Goal: Information Seeking & Learning: Find specific fact

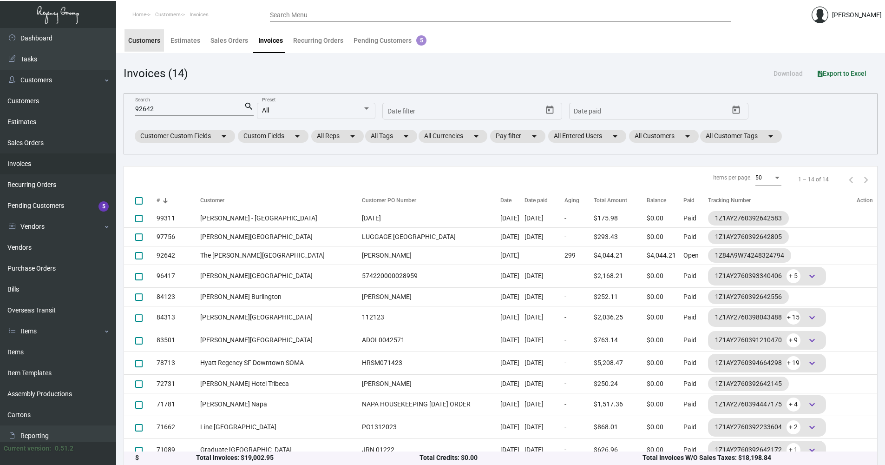
click at [152, 42] on div "Customers" at bounding box center [144, 41] width 32 height 10
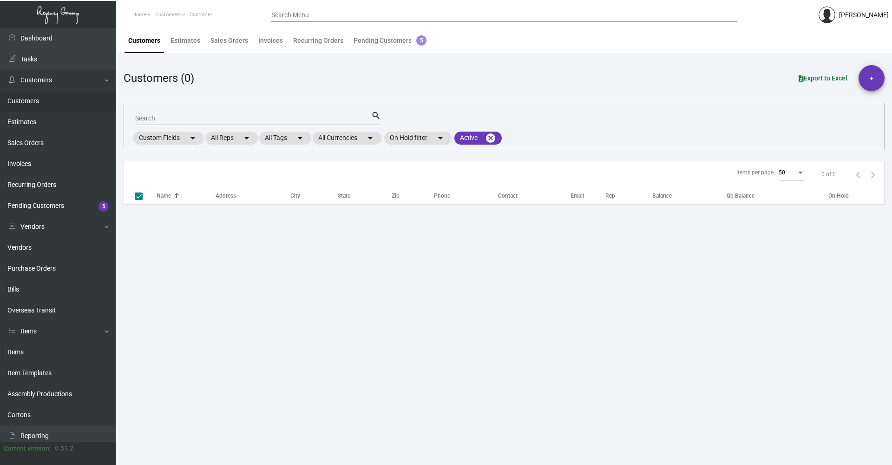
checkbox input "false"
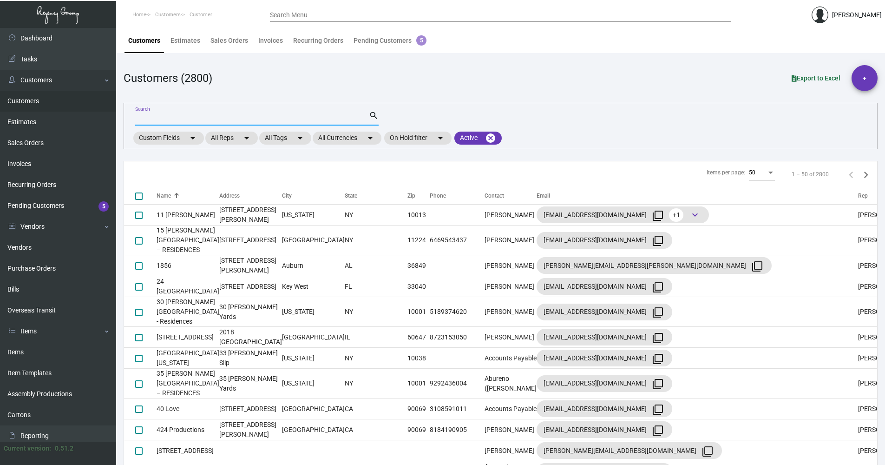
click at [196, 121] on input "Search" at bounding box center [252, 118] width 234 height 7
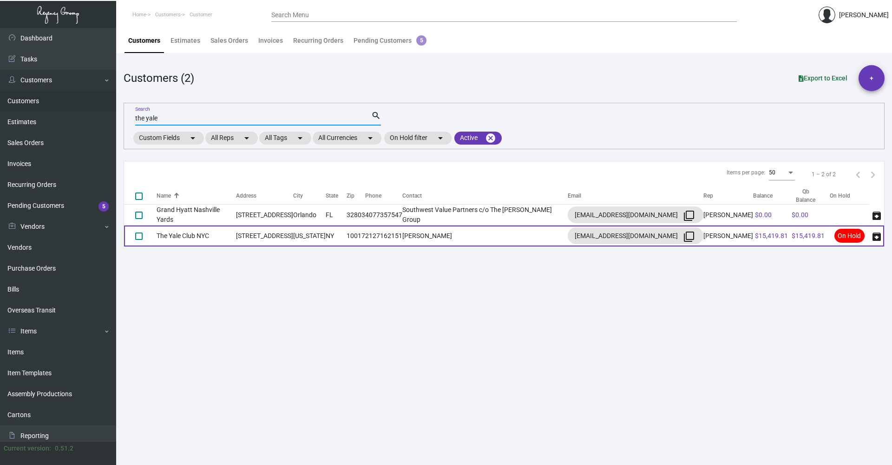
type input "the yale"
click at [293, 233] on td "[STREET_ADDRESS]" at bounding box center [264, 235] width 57 height 21
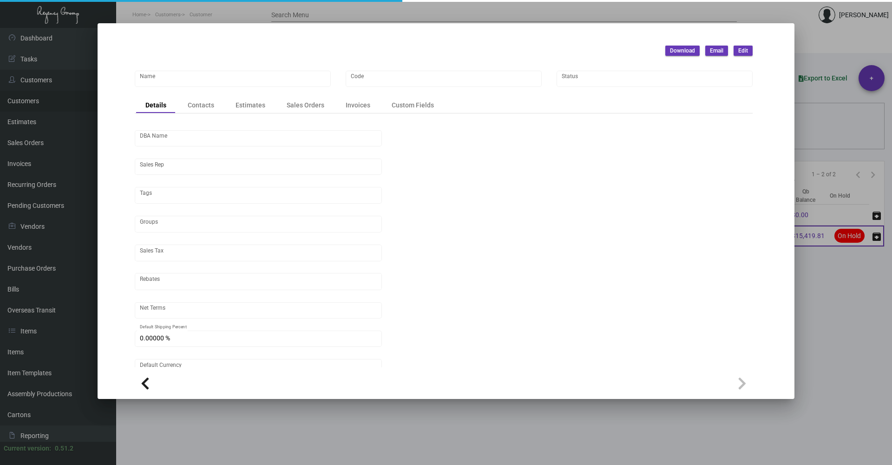
type input "The Yale Club NYC"
type input "TY- CNYC- 476"
type input "[PERSON_NAME]"
type input "[GEOGRAPHIC_DATA]-[GEOGRAPHIC_DATA] ([US_STATE][GEOGRAPHIC_DATA])"
type input "Net 30"
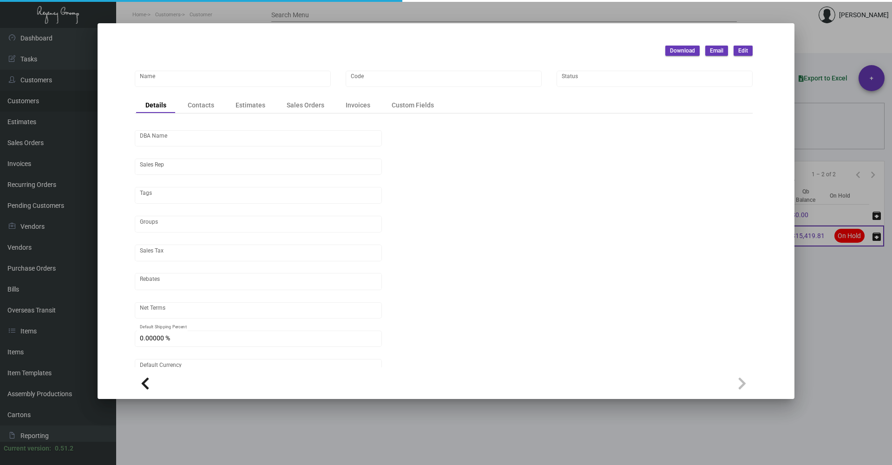
type input "United States Dollar $"
type input "$ 0.00"
checkbox input "true"
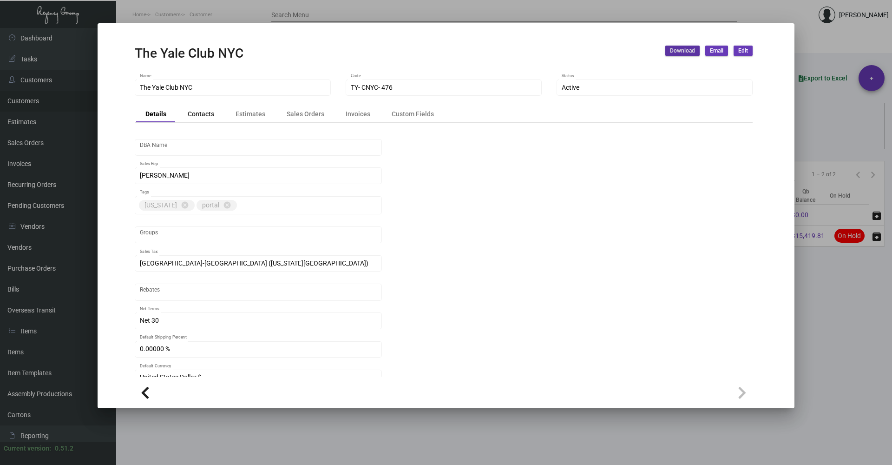
click at [211, 114] on div "Contacts" at bounding box center [201, 114] width 26 height 10
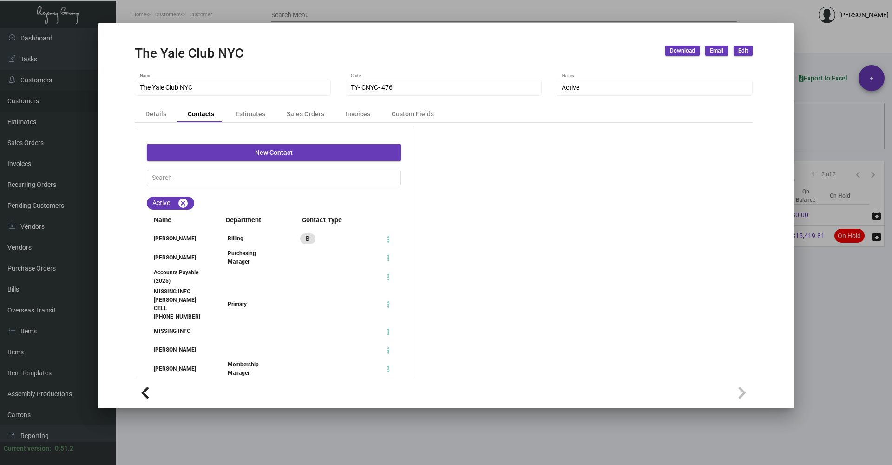
scroll to position [46, 0]
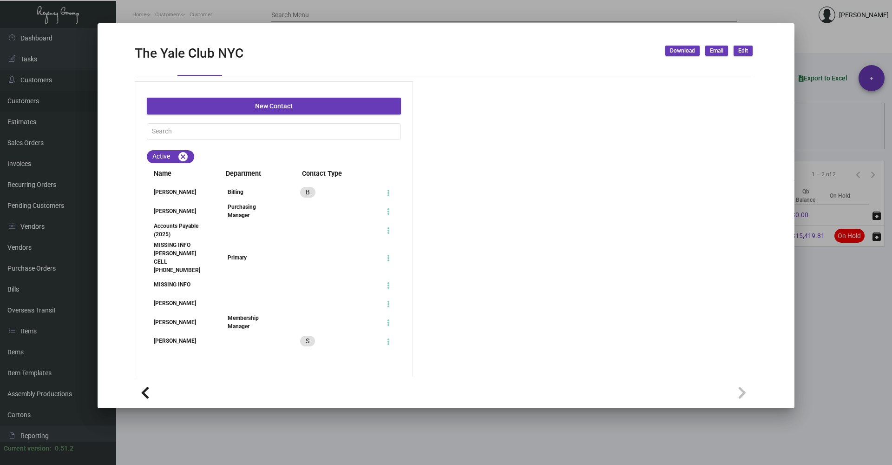
click at [819, 371] on div at bounding box center [446, 232] width 892 height 465
